Goal: Communication & Community: Answer question/provide support

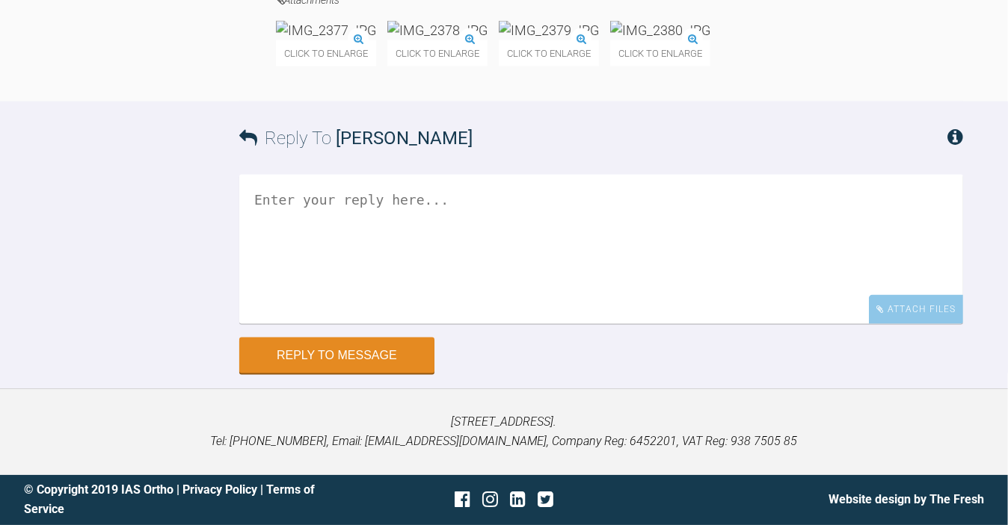
scroll to position [20443, 0]
click at [278, 324] on textarea at bounding box center [601, 249] width 724 height 149
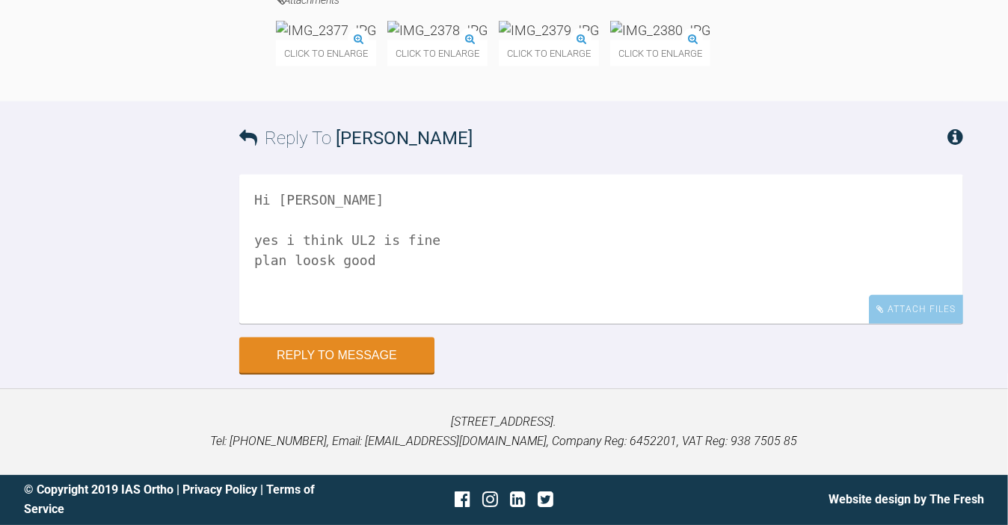
scroll to position [20508, 0]
click at [389, 324] on textarea "Hi Catie yes i think UL2 is fine plan loosk good" at bounding box center [601, 249] width 724 height 149
click at [487, 40] on img at bounding box center [437, 30] width 100 height 19
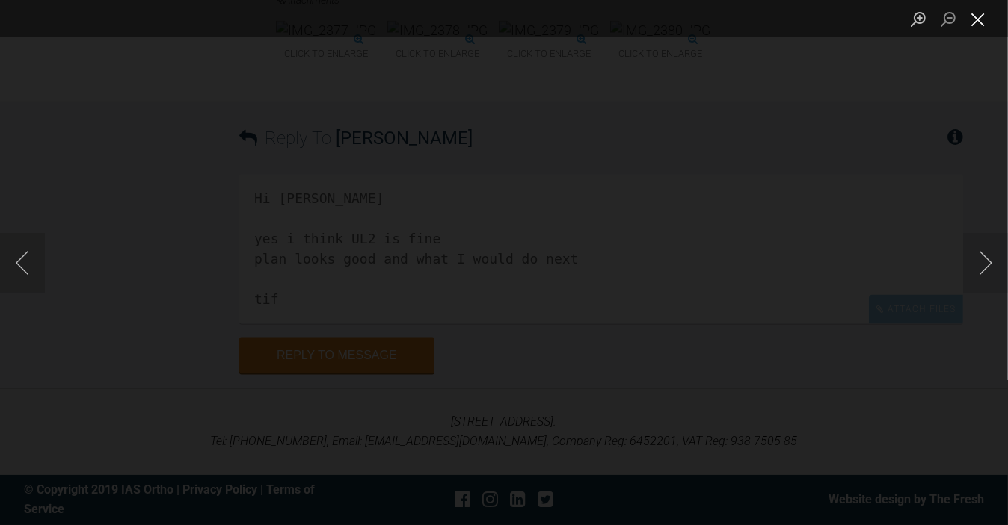
click at [972, 22] on button "Close lightbox" at bounding box center [978, 19] width 30 height 26
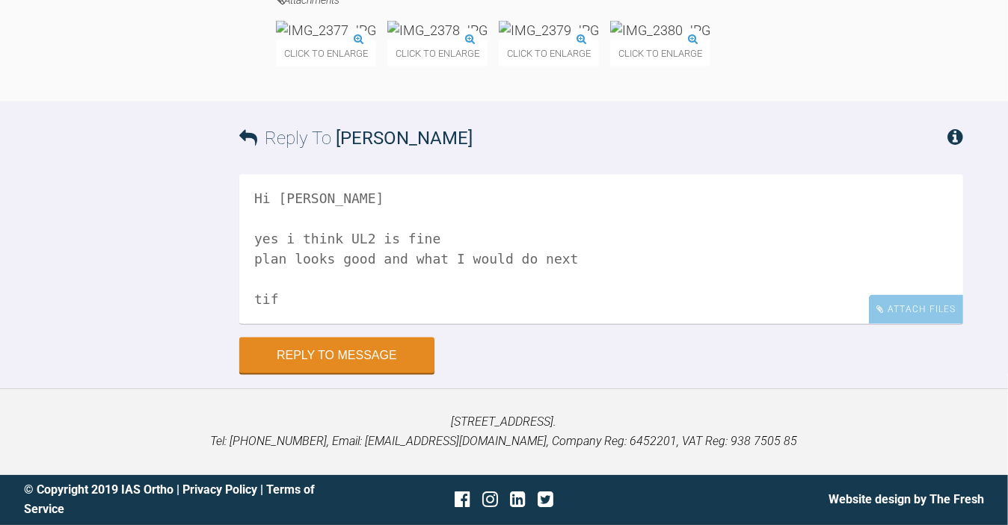
scroll to position [20633, 0]
click at [354, 301] on textarea "Hi Catie yes i think UL2 is fine plan looks good and what I would do next tif" at bounding box center [601, 249] width 724 height 149
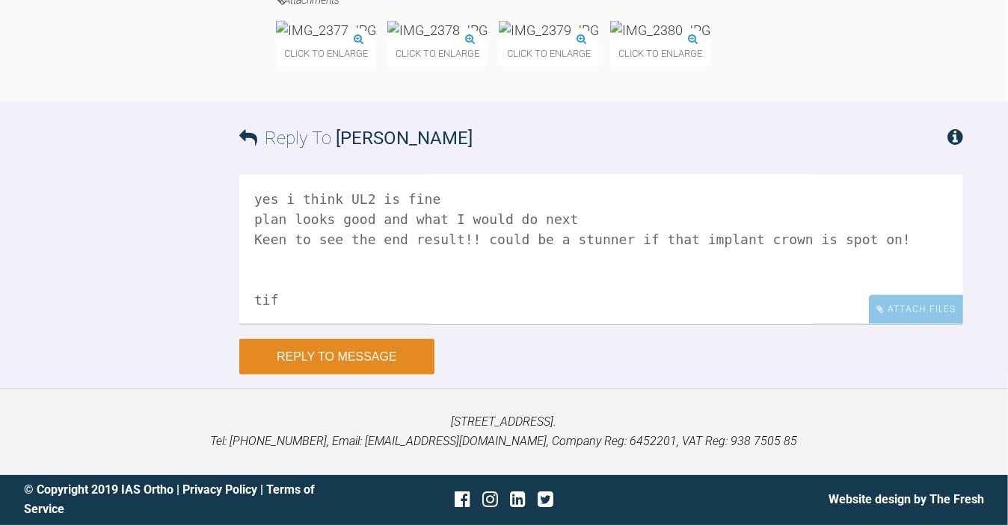
type textarea "Hi Catie yes i think UL2 is fine plan looks good and what I would do next Keen …"
click at [297, 375] on button "Reply to Message" at bounding box center [336, 357] width 195 height 36
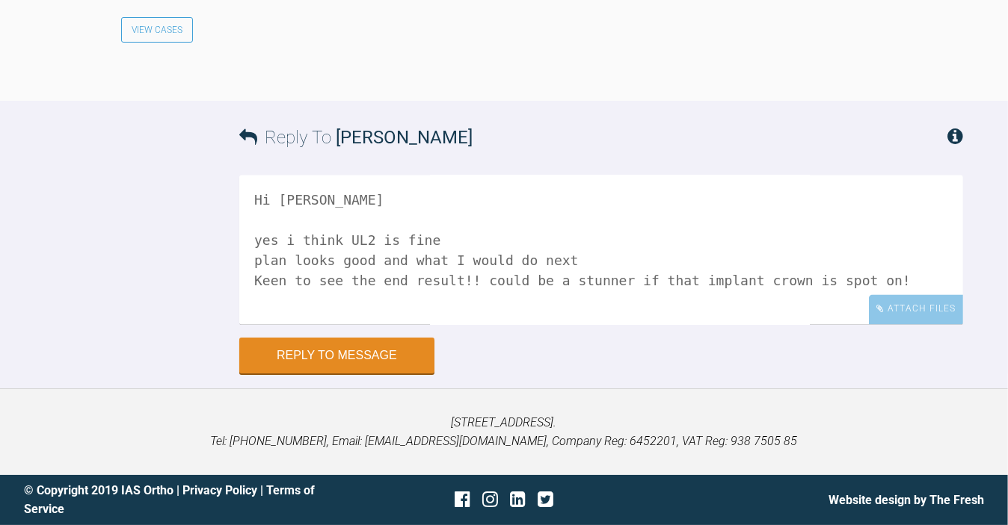
scroll to position [20955, 0]
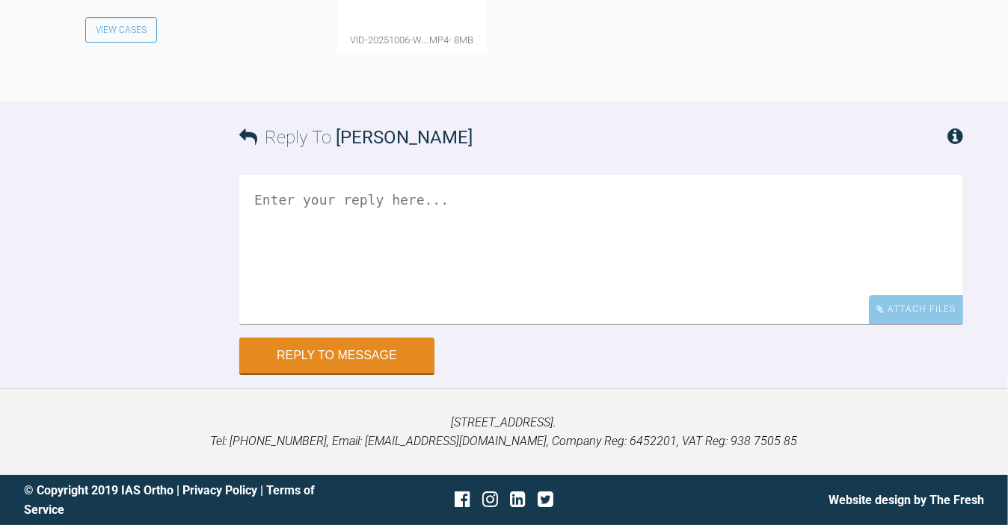
scroll to position [34136, 0]
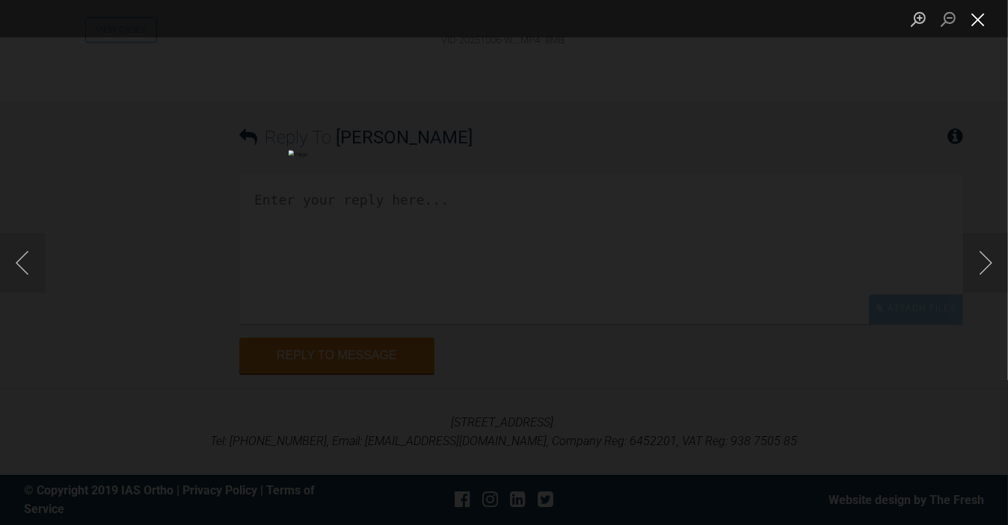
click at [981, 14] on button "Close lightbox" at bounding box center [978, 19] width 30 height 26
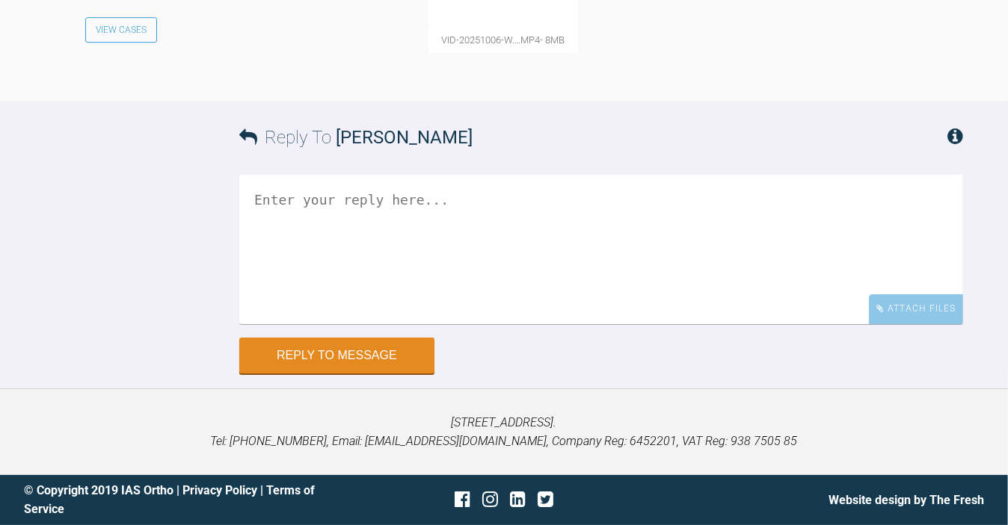
click at [382, 324] on textarea at bounding box center [601, 249] width 724 height 149
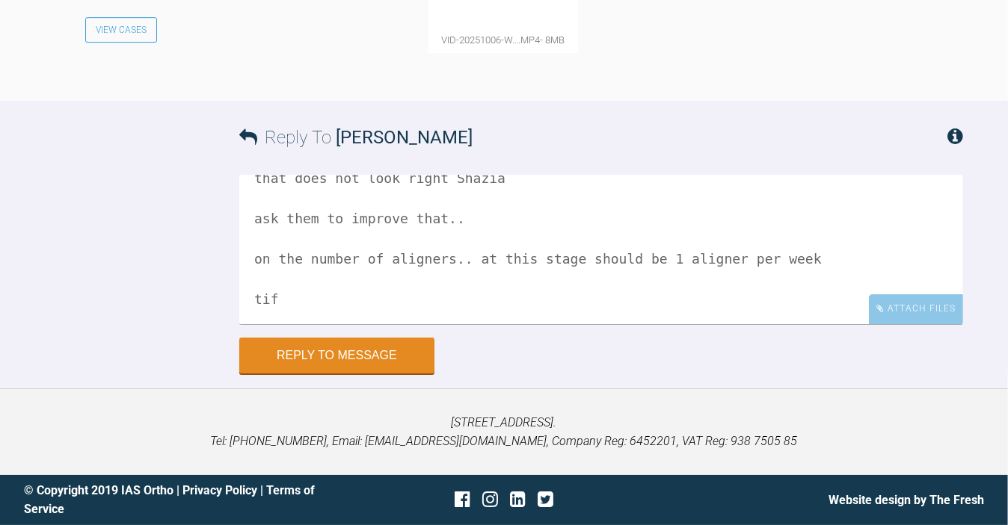
scroll to position [34440, 0]
click at [839, 235] on textarea "that does not look right Shazia ask them to improve that.. on the number of ali…" at bounding box center [601, 249] width 724 height 149
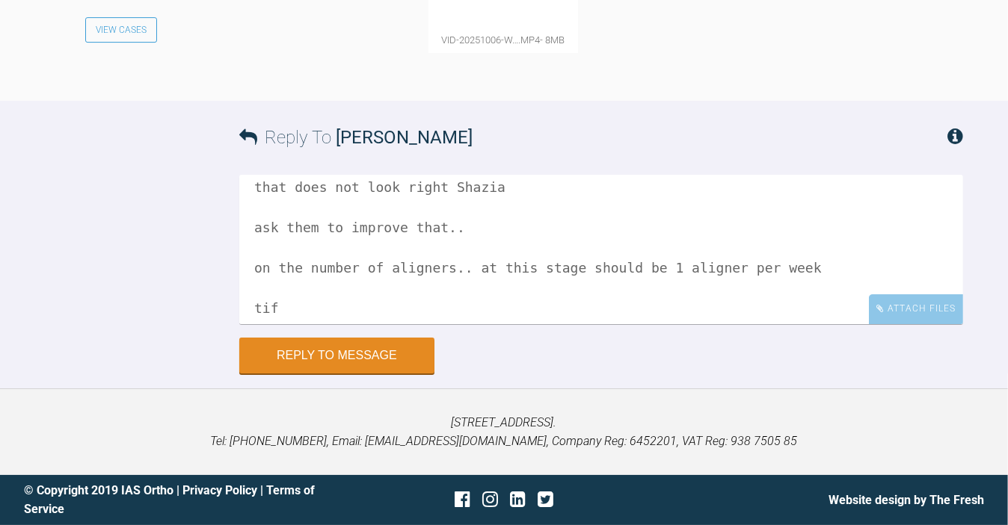
click at [511, 232] on textarea "that does not look right Shazia ask them to improve that.. on the number of ali…" at bounding box center [601, 249] width 724 height 149
drag, startPoint x: 496, startPoint y: 237, endPoint x: 214, endPoint y: 223, distance: 282.1
click at [214, 223] on div "Reply To Shazia Ullah that does not look right Shazia ask them to improve that.…" at bounding box center [504, 237] width 1008 height 272
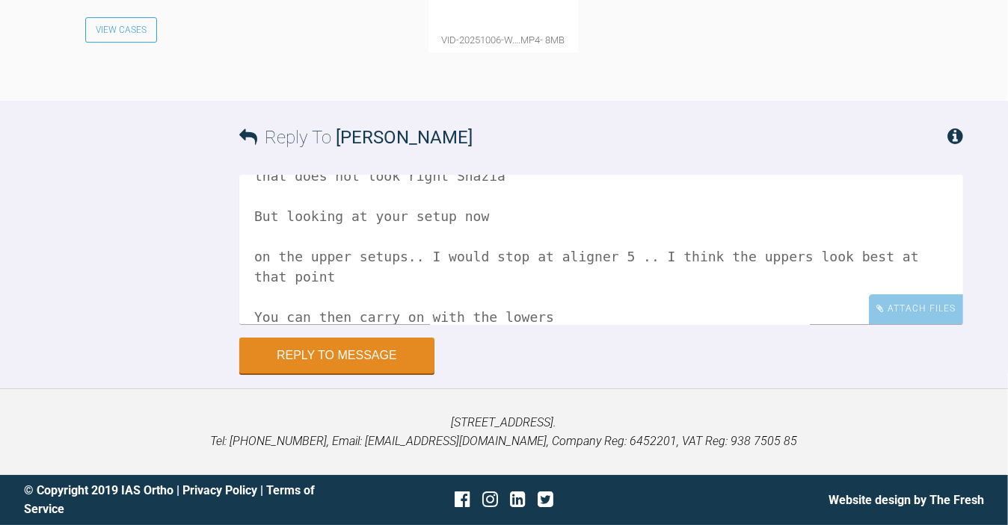
type textarea "that does not look right Shazia But looking at your setup now on the upper setu…"
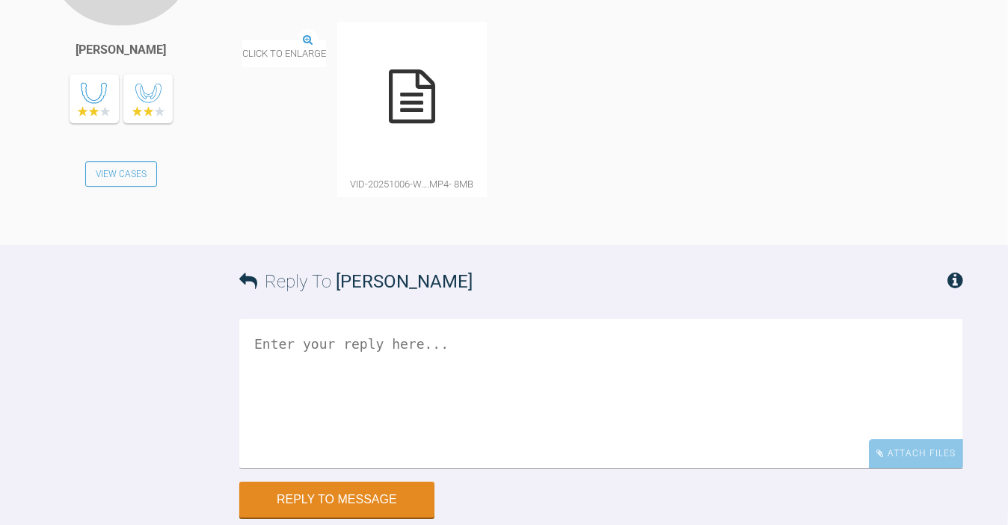
scroll to position [32413, 0]
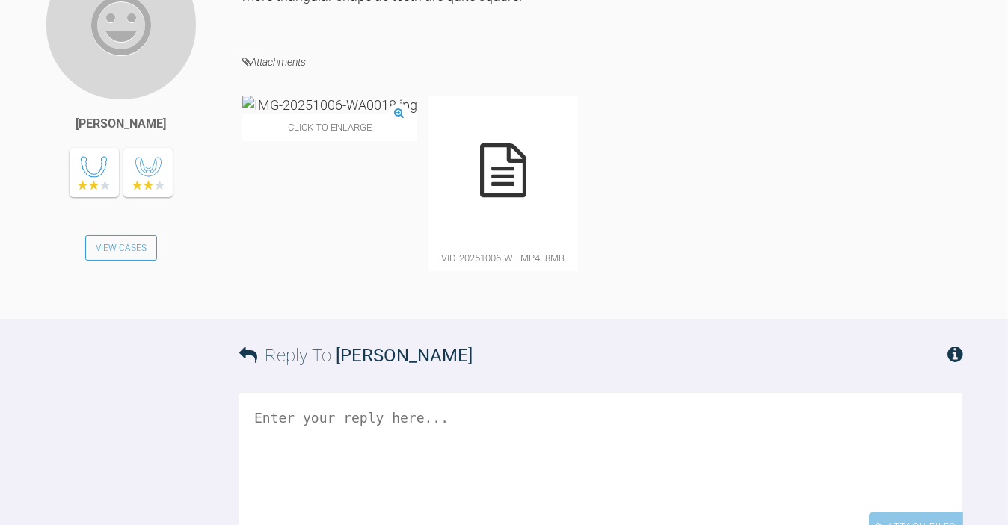
click at [351, 395] on textarea at bounding box center [601, 467] width 724 height 149
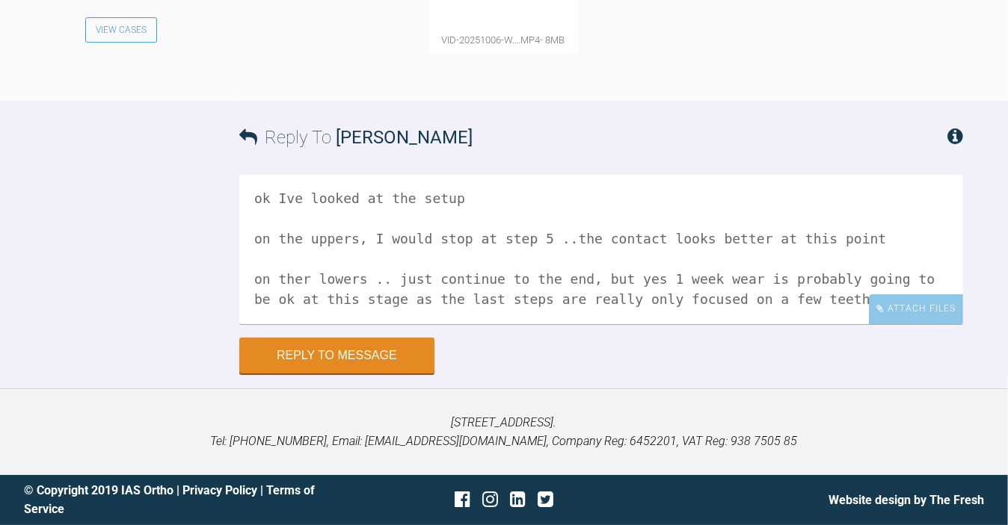
scroll to position [102, 0]
click at [309, 250] on textarea "HI Shazia ok Ive looked at the setup on the uppers, I would stop at step 5 ..th…" at bounding box center [601, 249] width 724 height 149
click at [907, 208] on textarea "HI Shazia ok Ive looked at the setup on the uppers, I would stop at step 5 ..th…" at bounding box center [601, 249] width 724 height 149
click at [389, 310] on textarea "HI Shazia ok Ive looked at the setup on the uppers, I would stop at step 5 ..th…" at bounding box center [601, 249] width 724 height 149
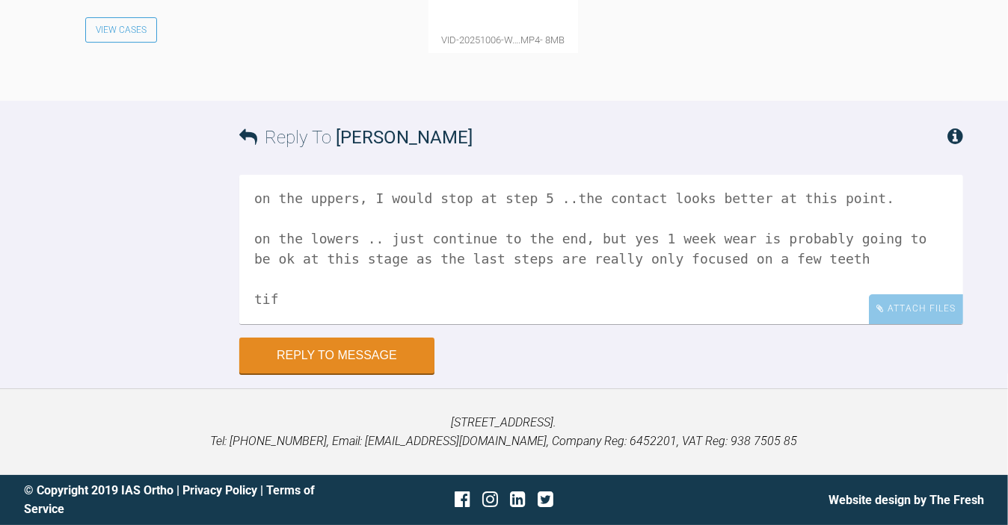
scroll to position [125, 0]
type textarea "HI Shazia ok Ive looked at the setup on the uppers, I would stop at step 5 ..th…"
click at [330, 368] on button "Reply to Message" at bounding box center [336, 357] width 195 height 36
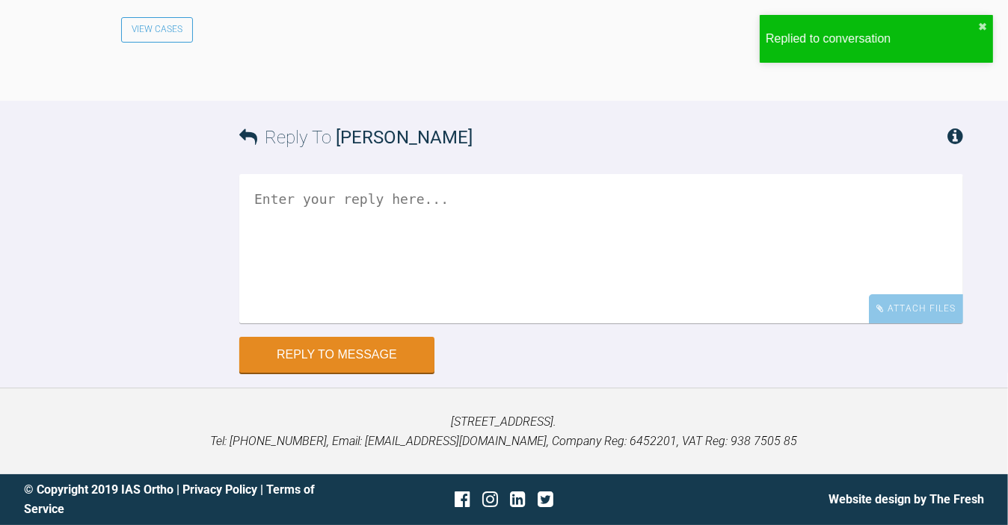
scroll to position [34796, 0]
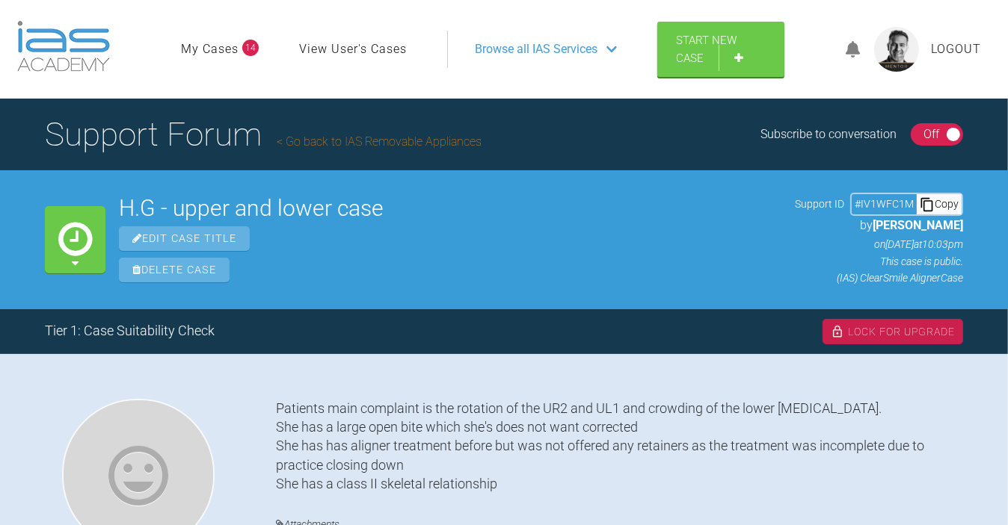
click at [898, 52] on img at bounding box center [896, 49] width 45 height 45
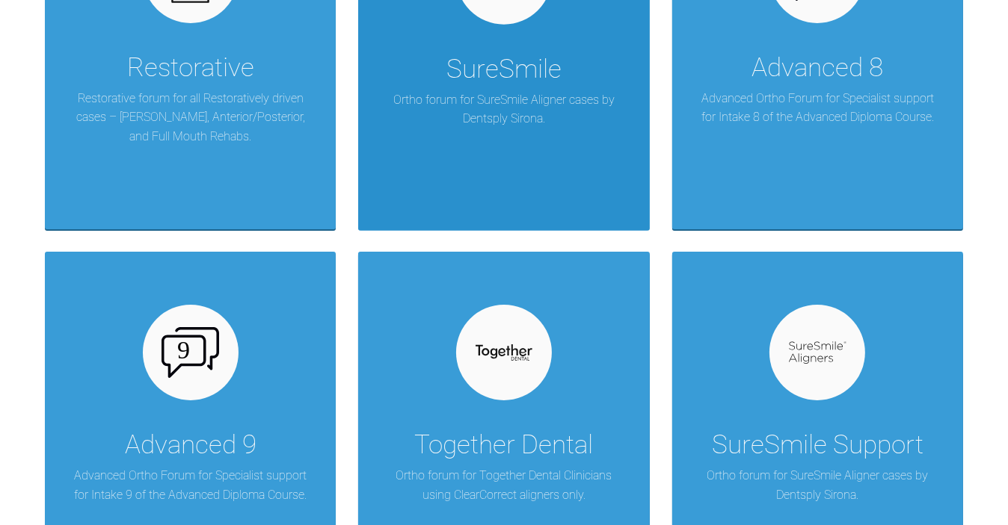
click at [550, 107] on p "Ortho forum for SureSmile Aligner cases by Dentsply Sirona." at bounding box center [503, 109] width 246 height 38
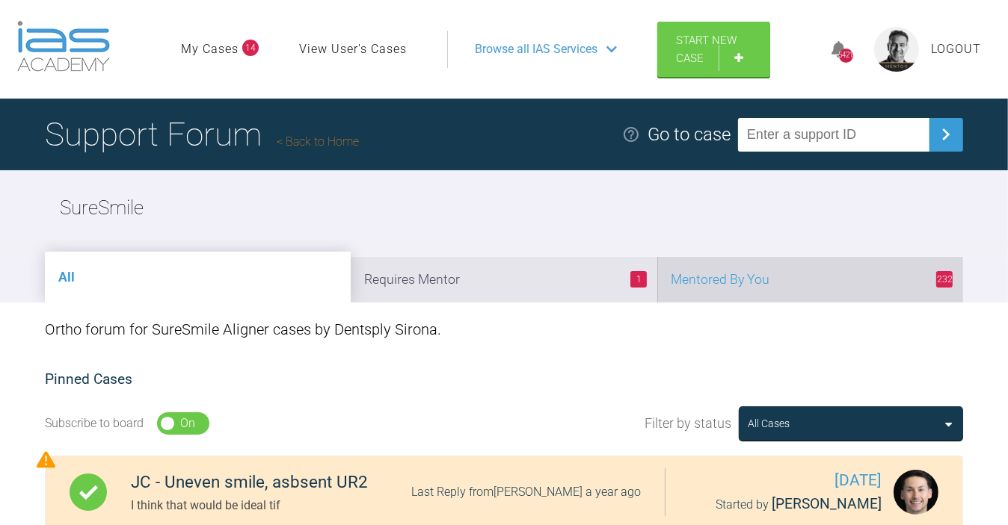
click at [803, 280] on li "232 Mentored By You" at bounding box center [810, 280] width 306 height 46
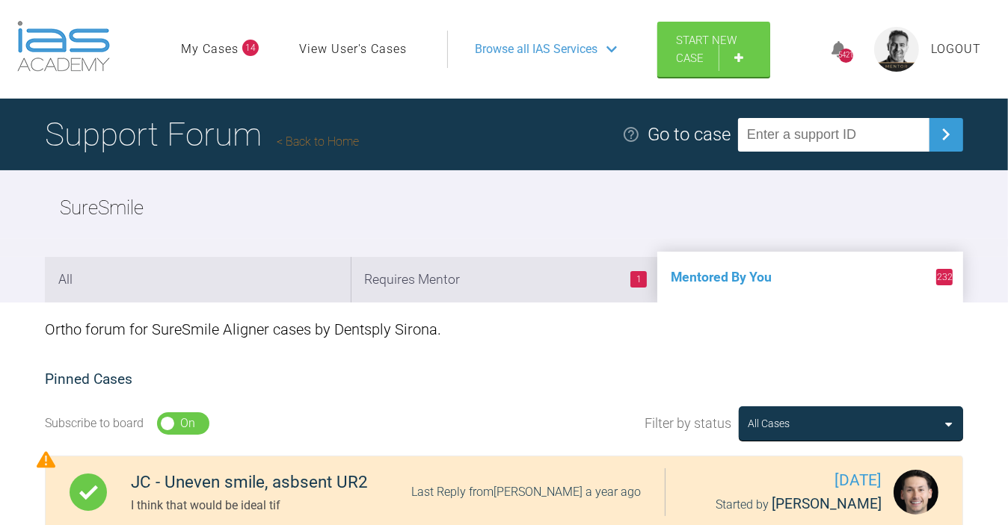
click at [342, 141] on link "Back to Home" at bounding box center [318, 142] width 82 height 14
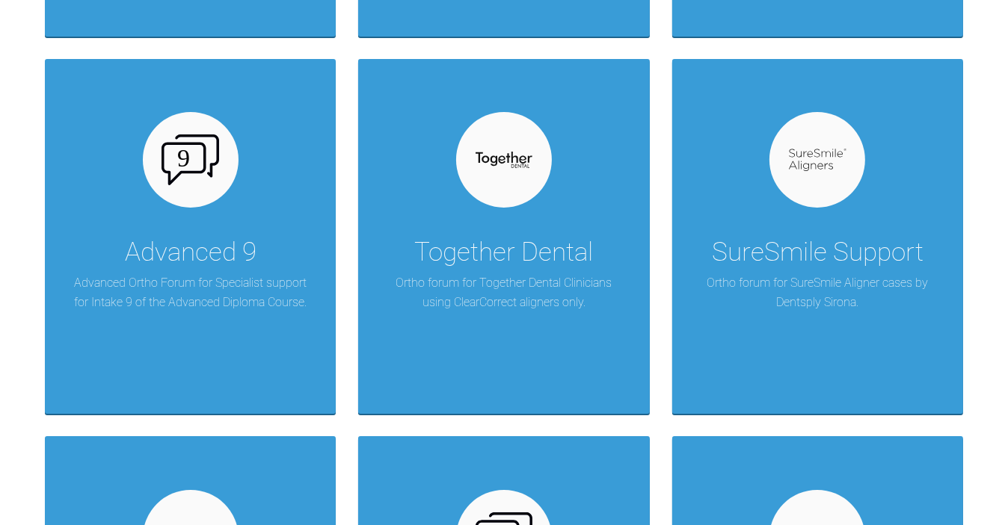
scroll to position [1791, 0]
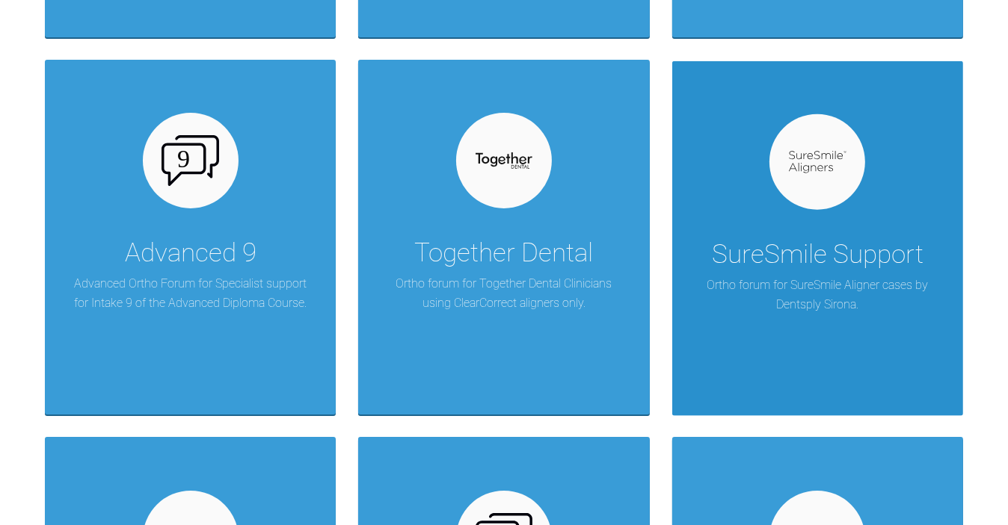
click at [793, 172] on img at bounding box center [818, 162] width 58 height 23
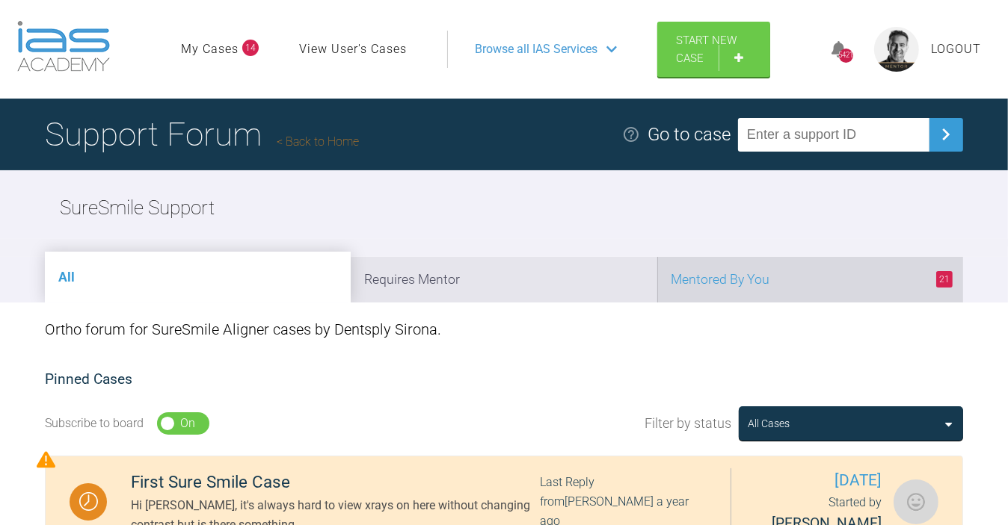
click at [937, 283] on span "21" at bounding box center [944, 279] width 16 height 16
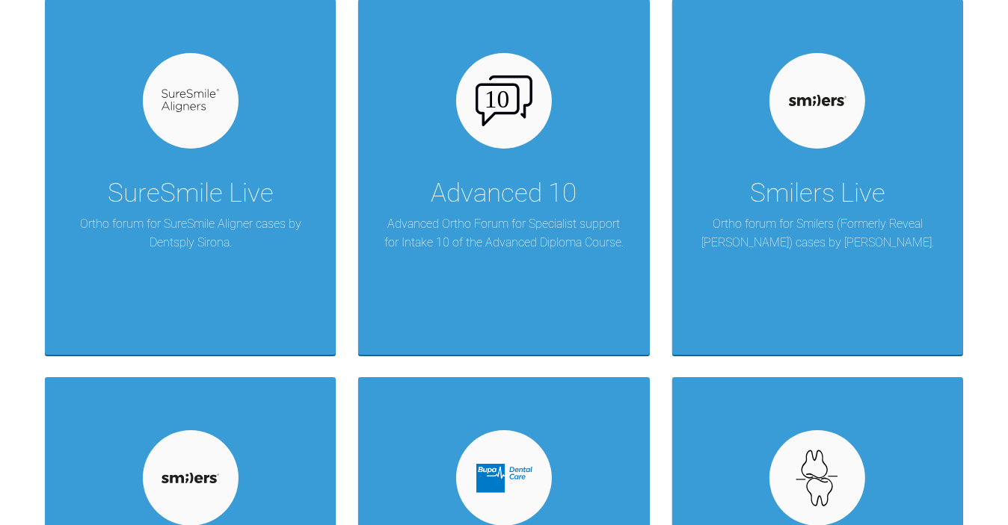
scroll to position [2278, 0]
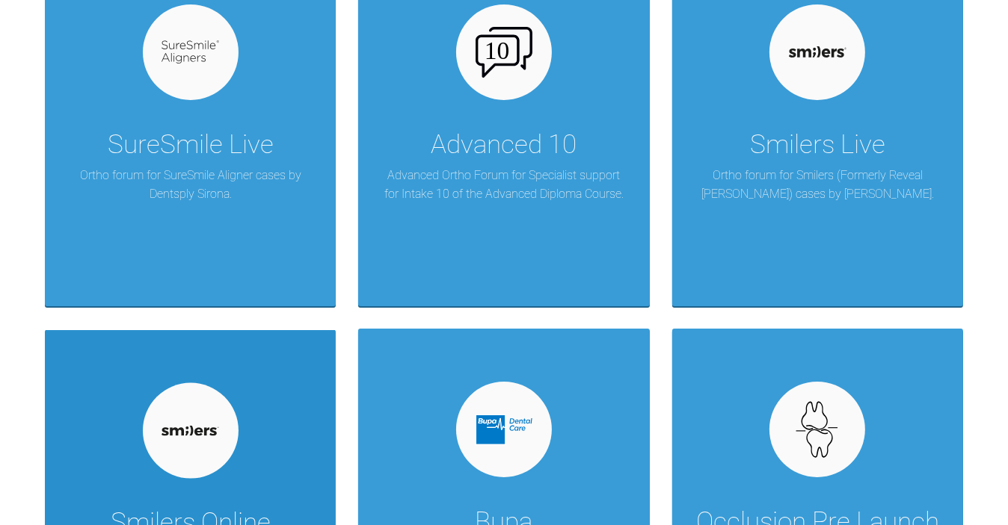
click at [209, 428] on img at bounding box center [190, 431] width 58 height 10
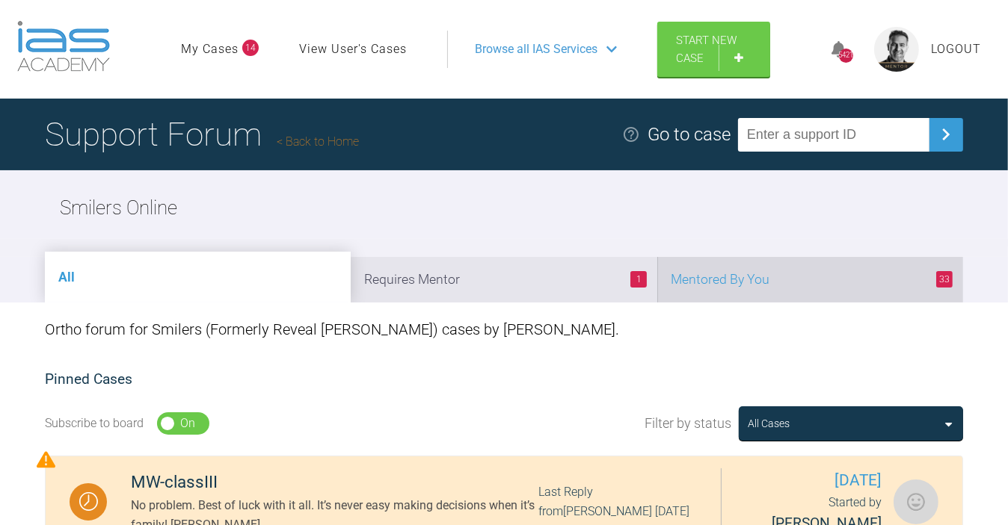
click at [869, 281] on li "33 Mentored By You" at bounding box center [810, 280] width 306 height 46
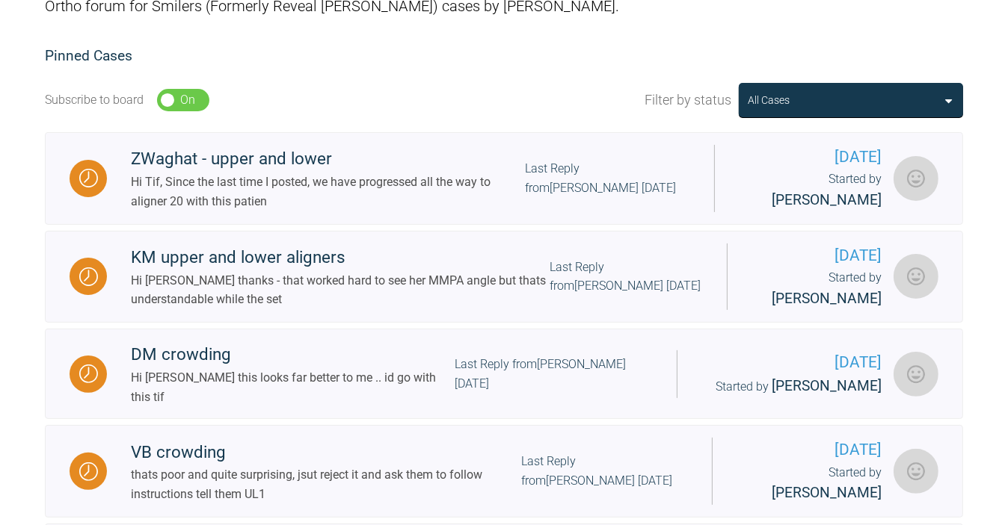
scroll to position [320, 0]
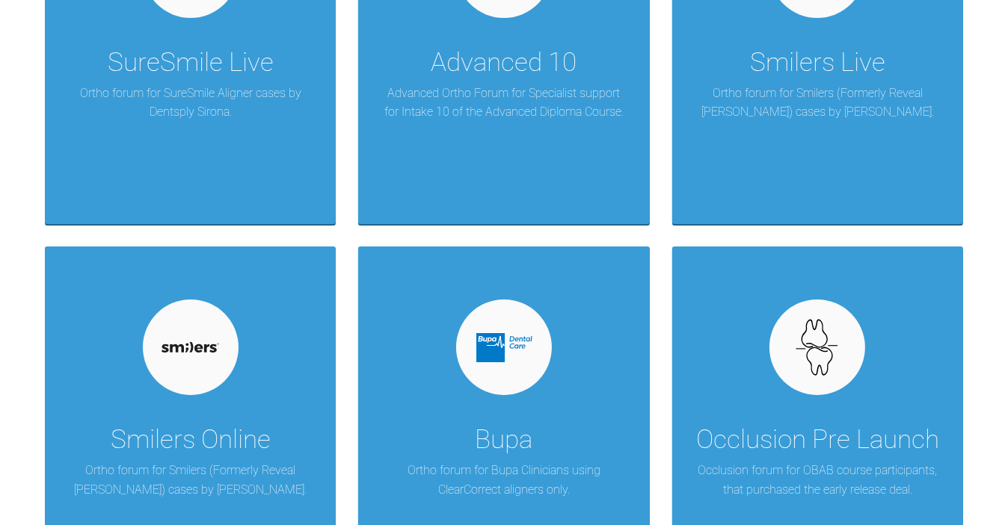
scroll to position [2364, 0]
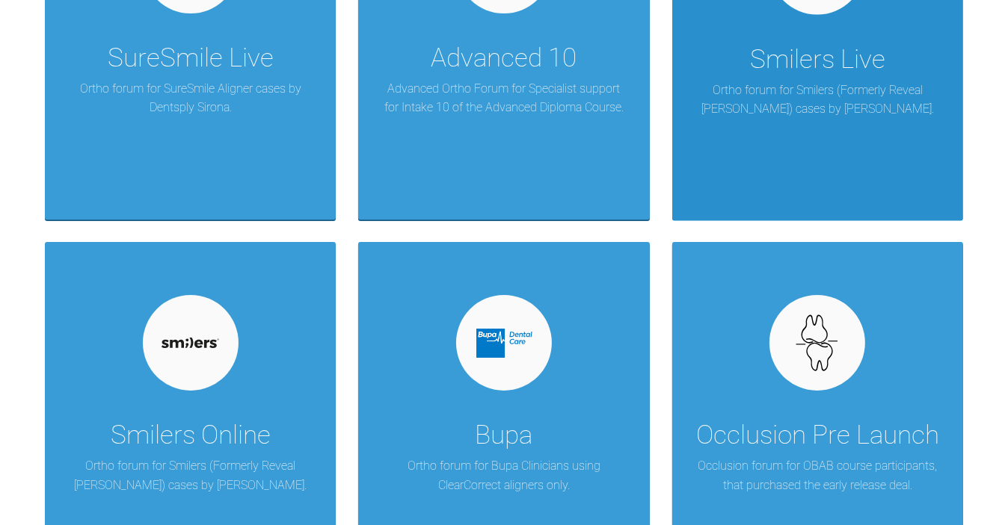
click at [833, 49] on div "Smilers Live" at bounding box center [817, 60] width 135 height 42
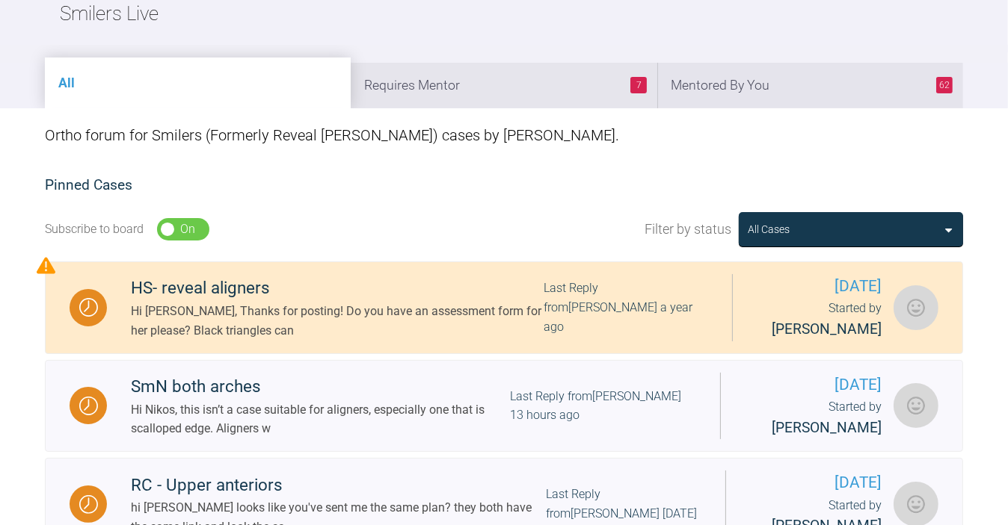
scroll to position [186, 0]
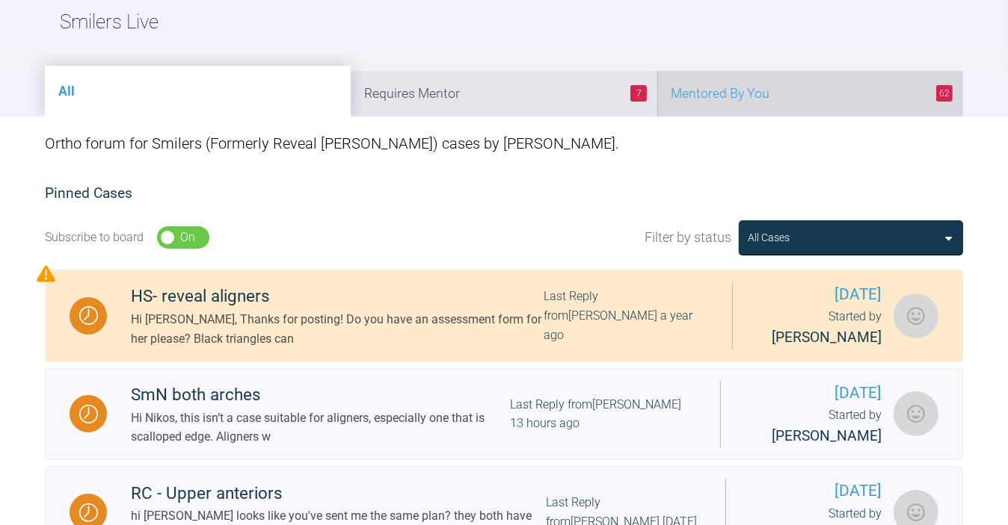
click at [841, 84] on li "62 Mentored By You" at bounding box center [810, 94] width 306 height 46
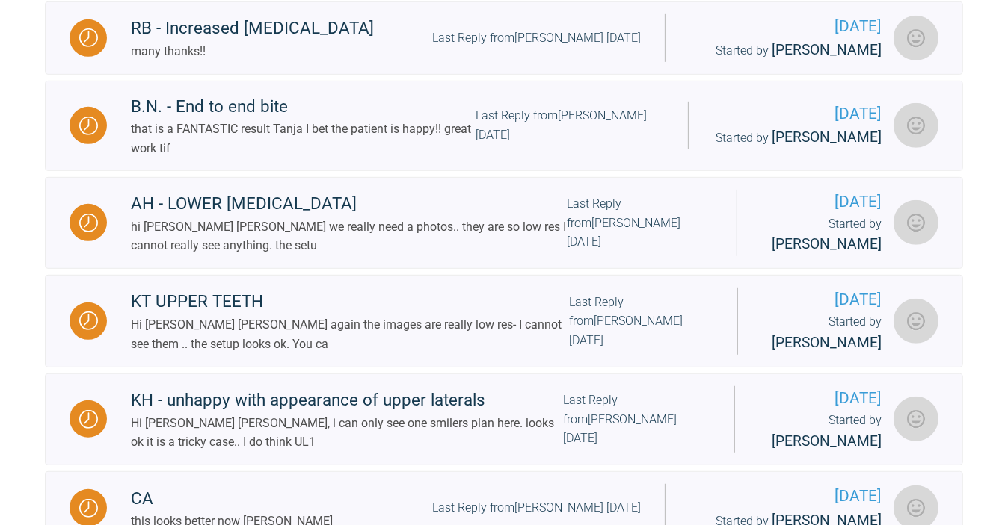
scroll to position [0, 0]
